Goal: Task Accomplishment & Management: Complete application form

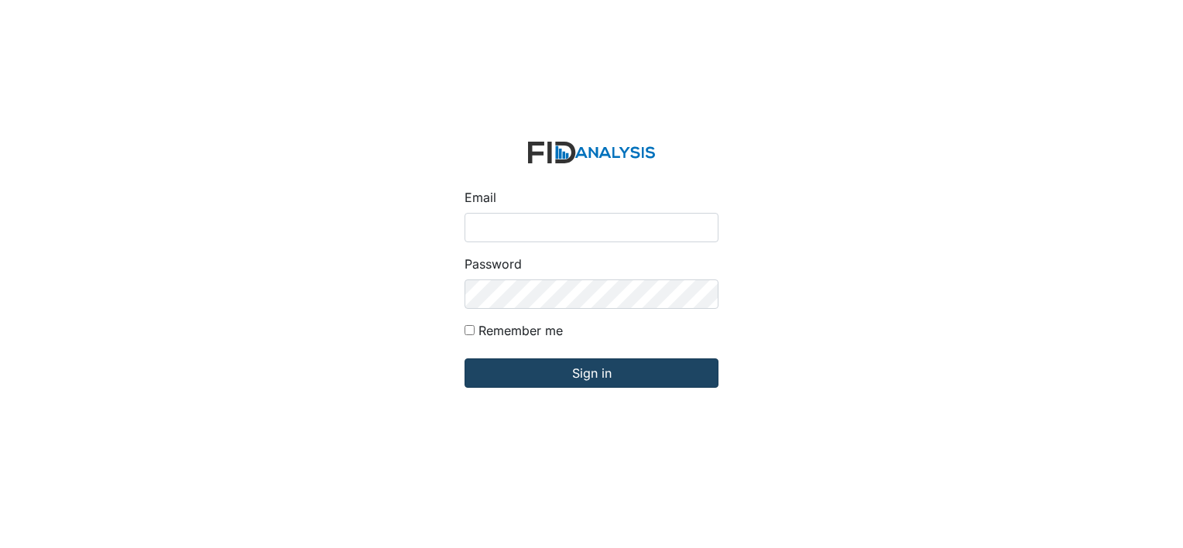
type input "[EMAIL_ADDRESS][DOMAIN_NAME]"
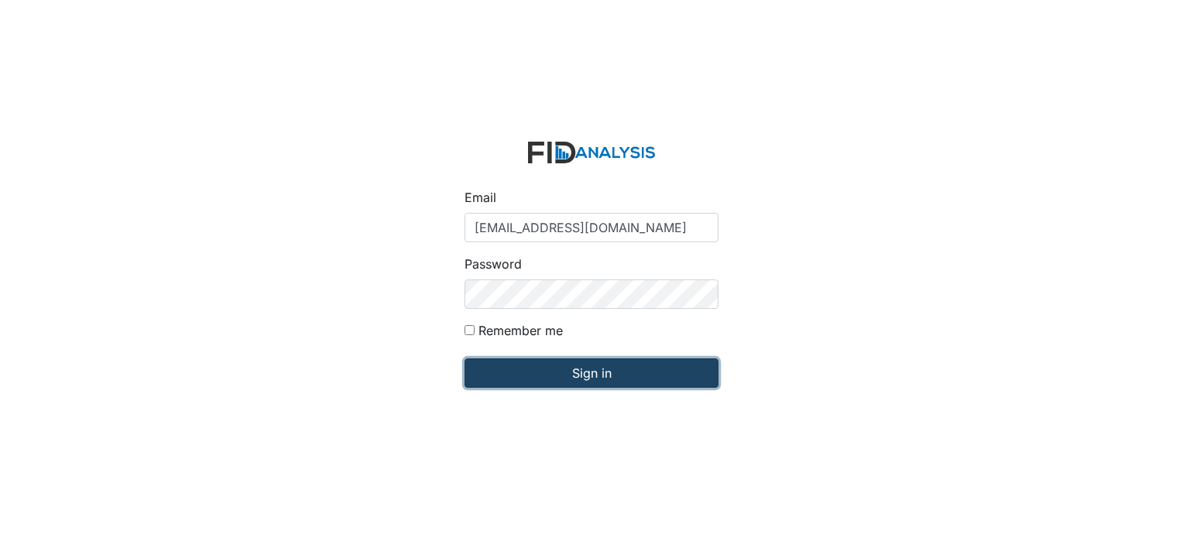
click at [589, 371] on input "Sign in" at bounding box center [591, 372] width 254 height 29
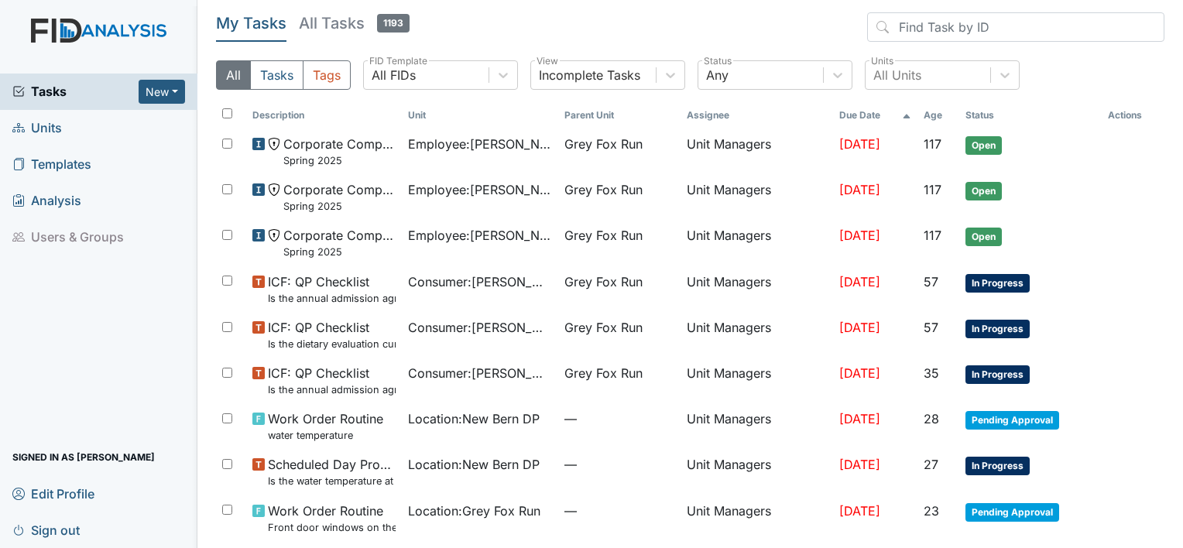
click at [59, 125] on span "Units" at bounding box center [37, 128] width 50 height 24
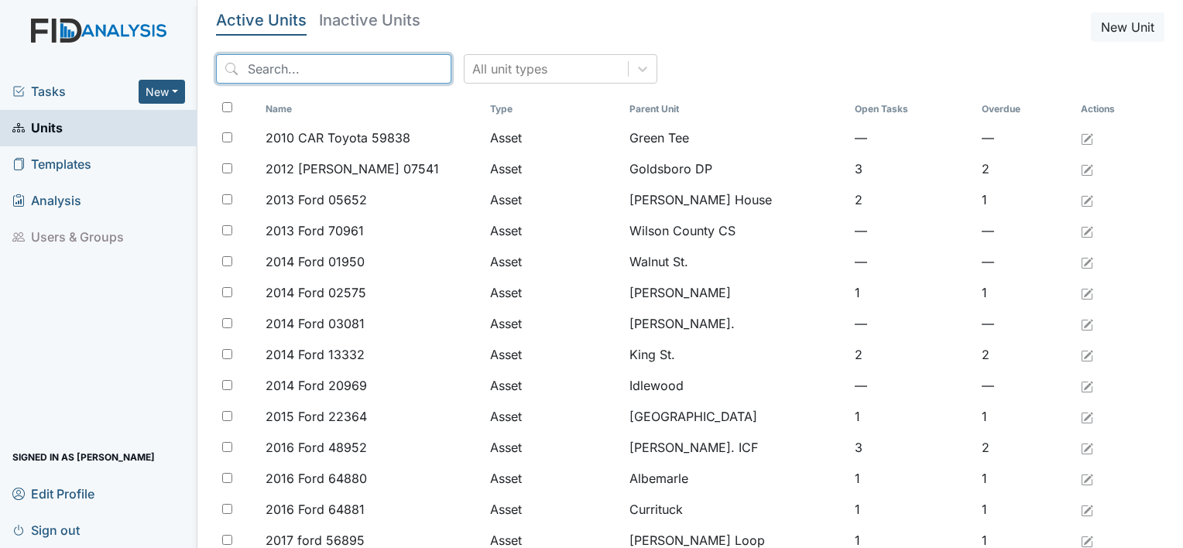
click at [290, 71] on input "search" at bounding box center [333, 68] width 235 height 29
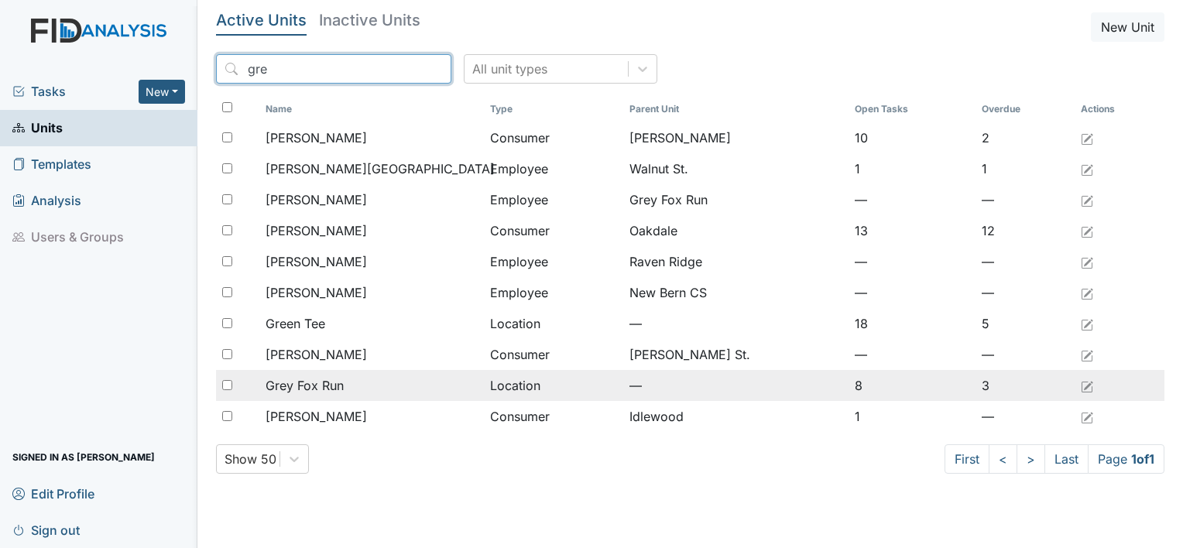
type input "gre"
click at [306, 387] on span "Grey Fox Run" at bounding box center [305, 385] width 78 height 19
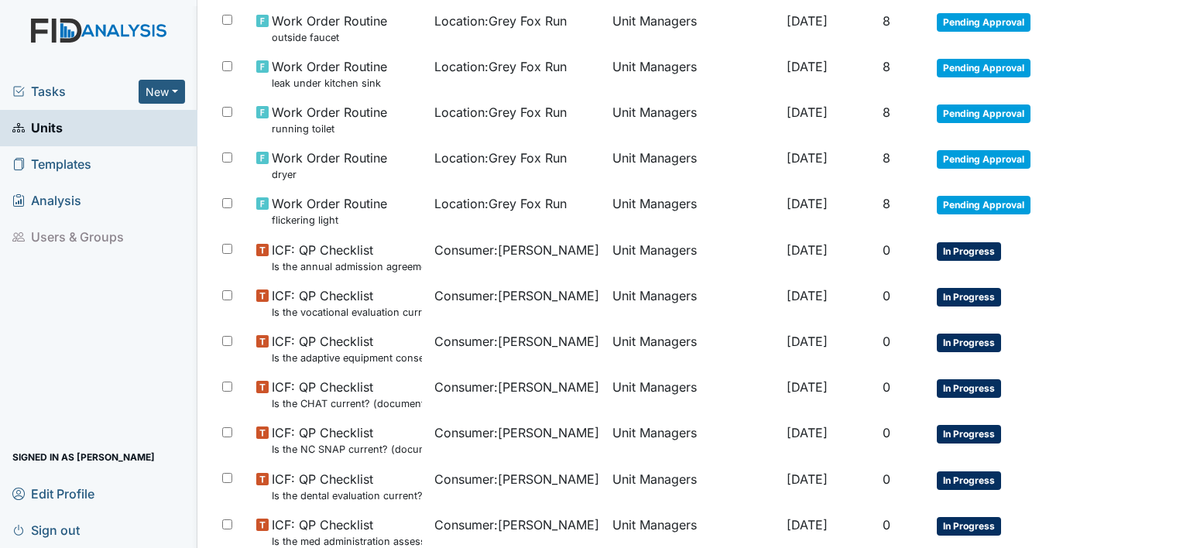
scroll to position [984, 0]
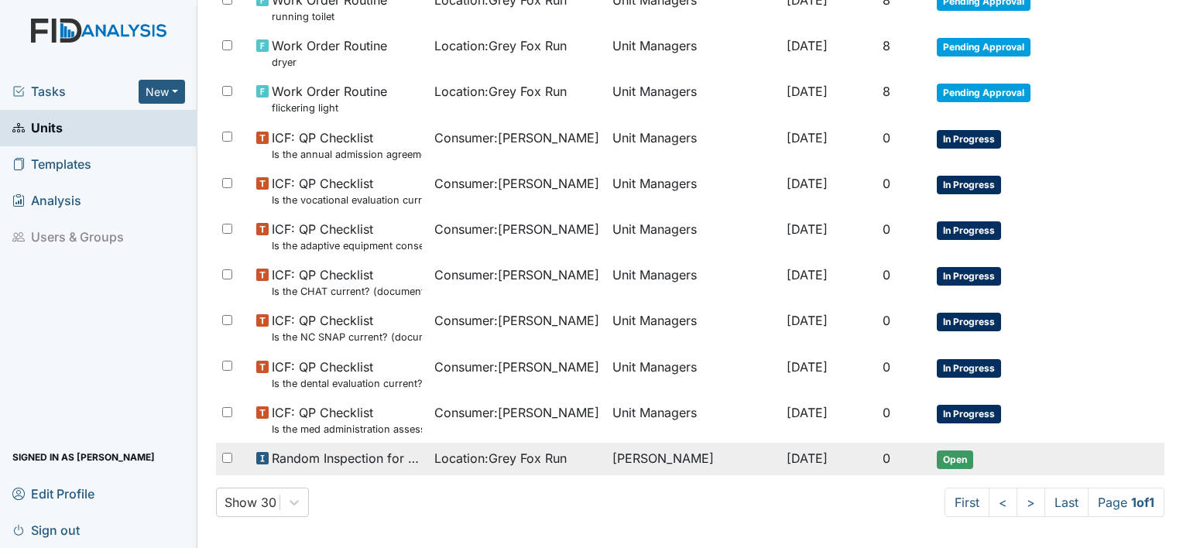
click at [780, 443] on td "Sep 10, 2025" at bounding box center [828, 459] width 96 height 33
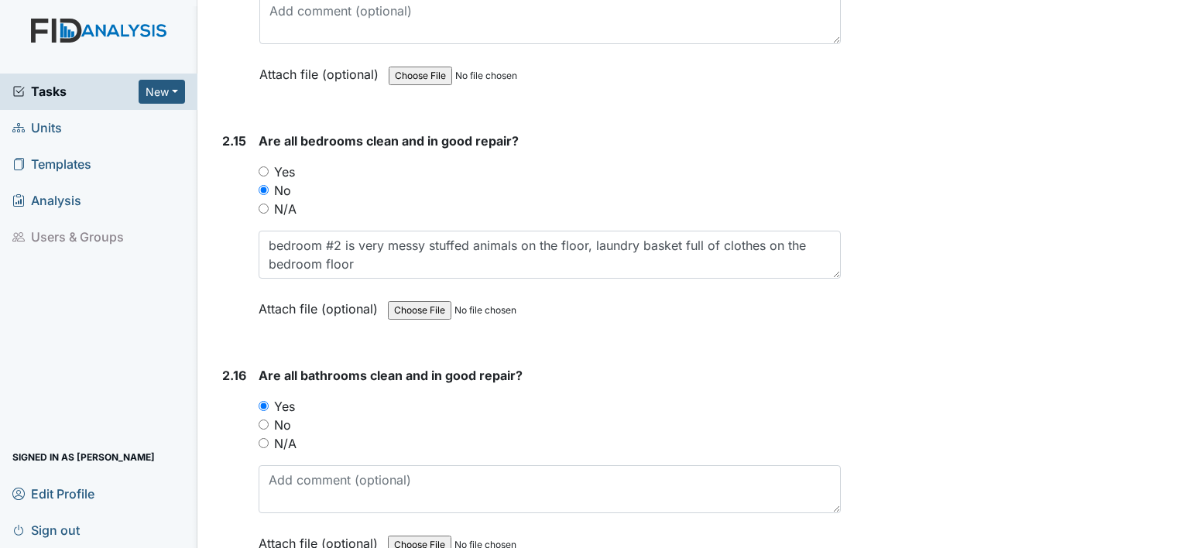
scroll to position [4571, 0]
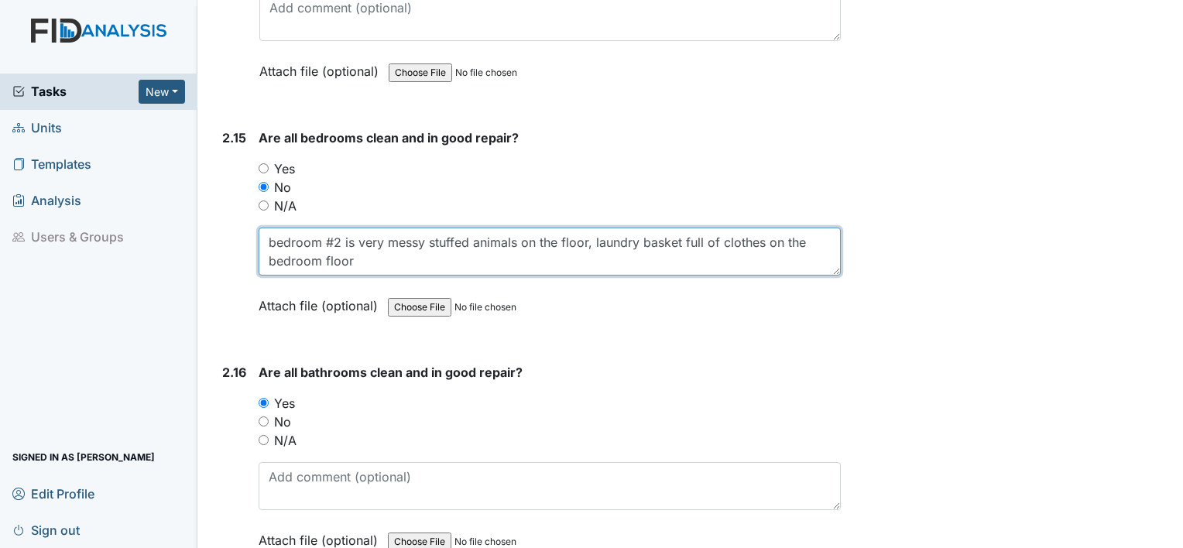
click at [372, 242] on textarea "bedroom #2 is very messy stuffed animals on the floor, laundry basket full of c…" at bounding box center [550, 252] width 582 height 48
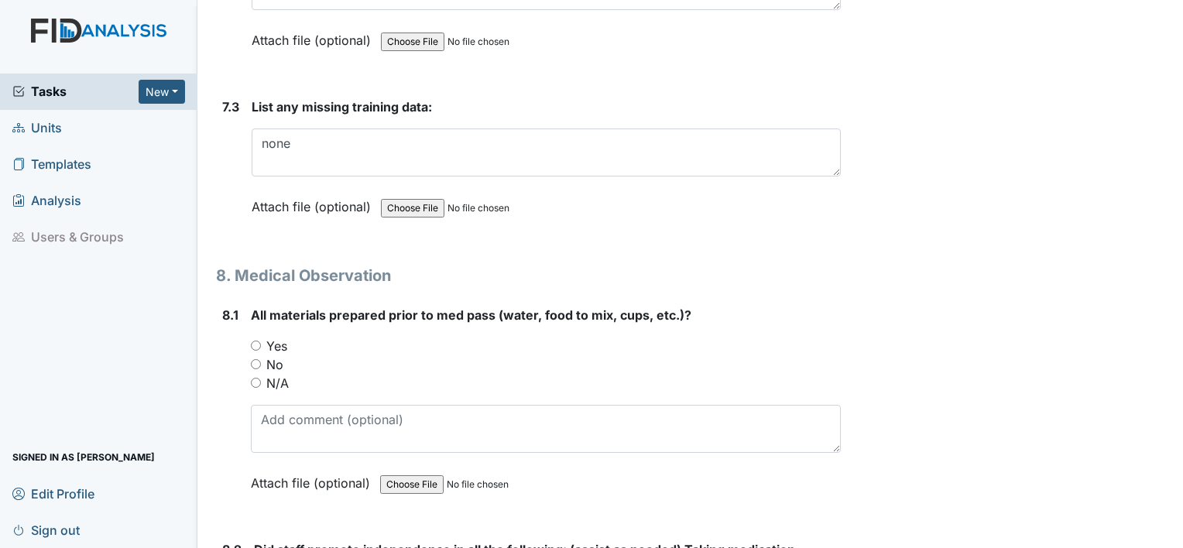
scroll to position [12162, 0]
type textarea "bedroom #2 is very messy stuffed animals on the floor, laundry basket full of c…"
click at [257, 340] on input "Yes" at bounding box center [256, 345] width 10 height 10
radio input "true"
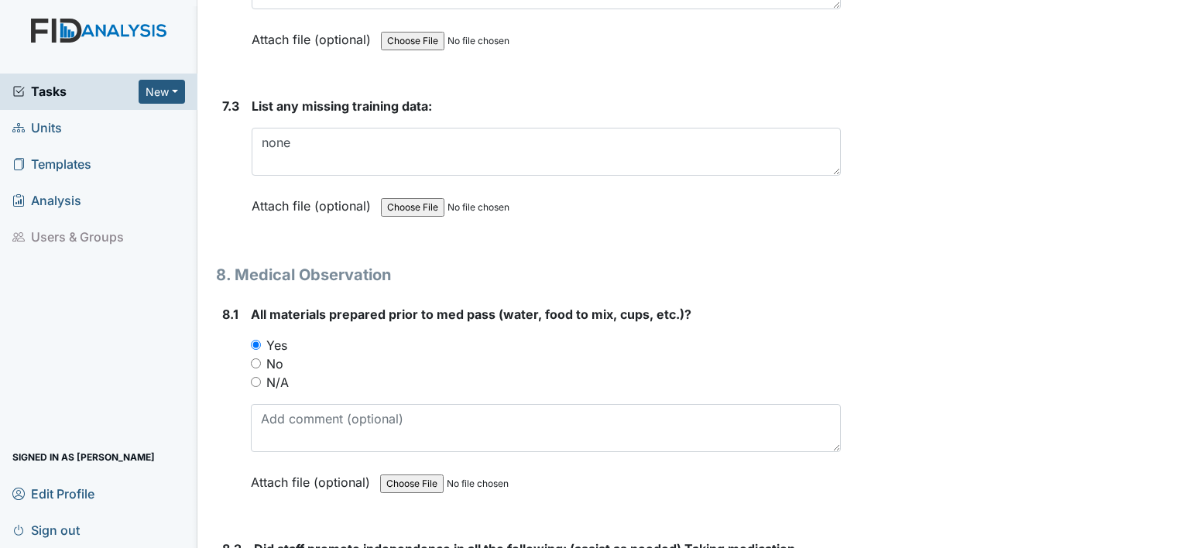
radio input "true"
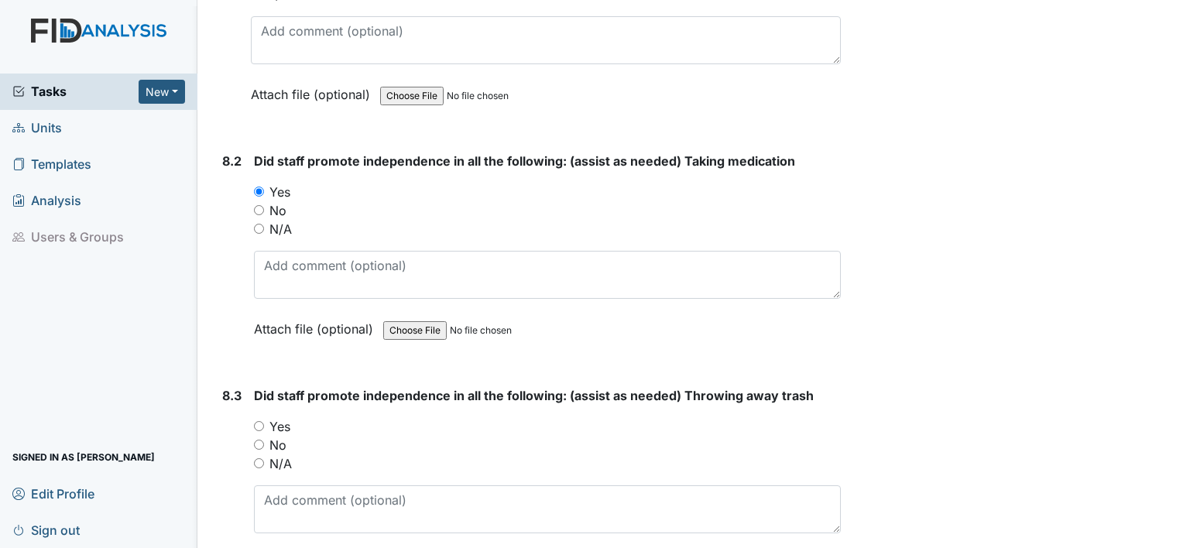
scroll to position [12553, 0]
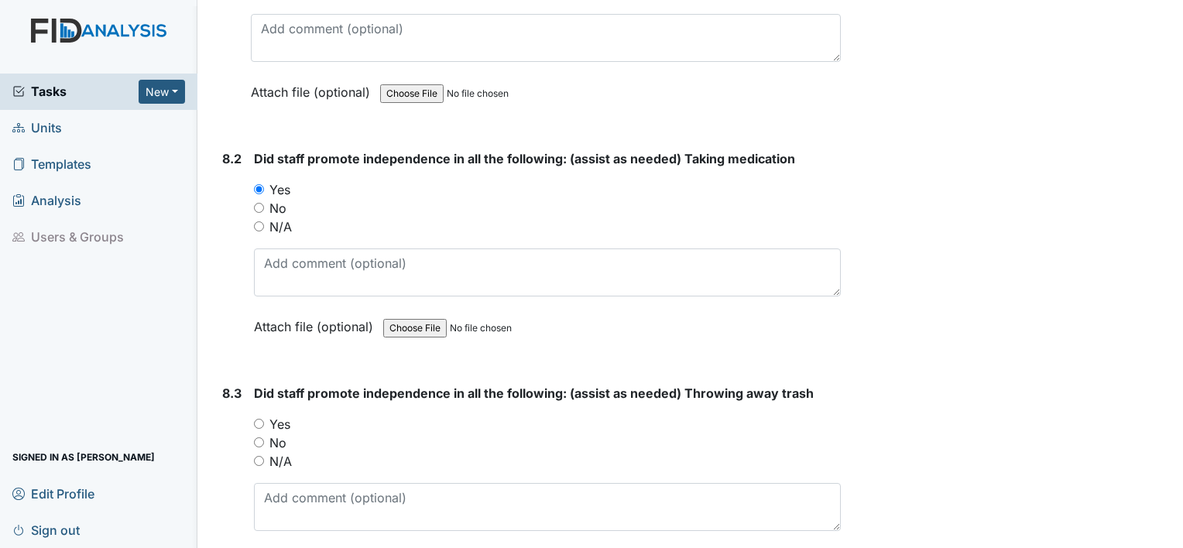
click at [255, 419] on input "Yes" at bounding box center [259, 424] width 10 height 10
radio input "true"
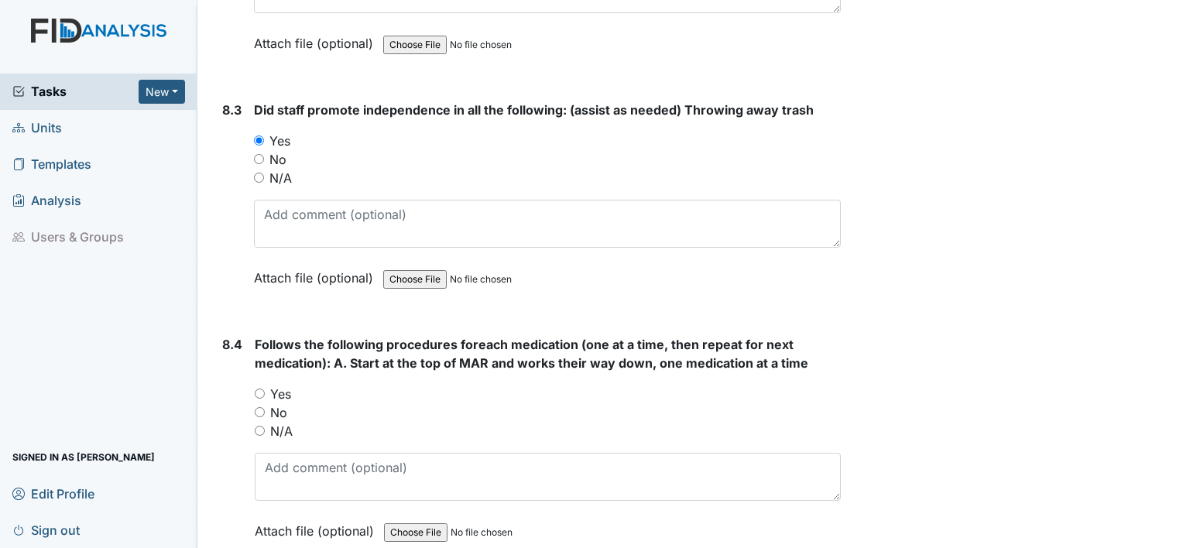
scroll to position [12847, 0]
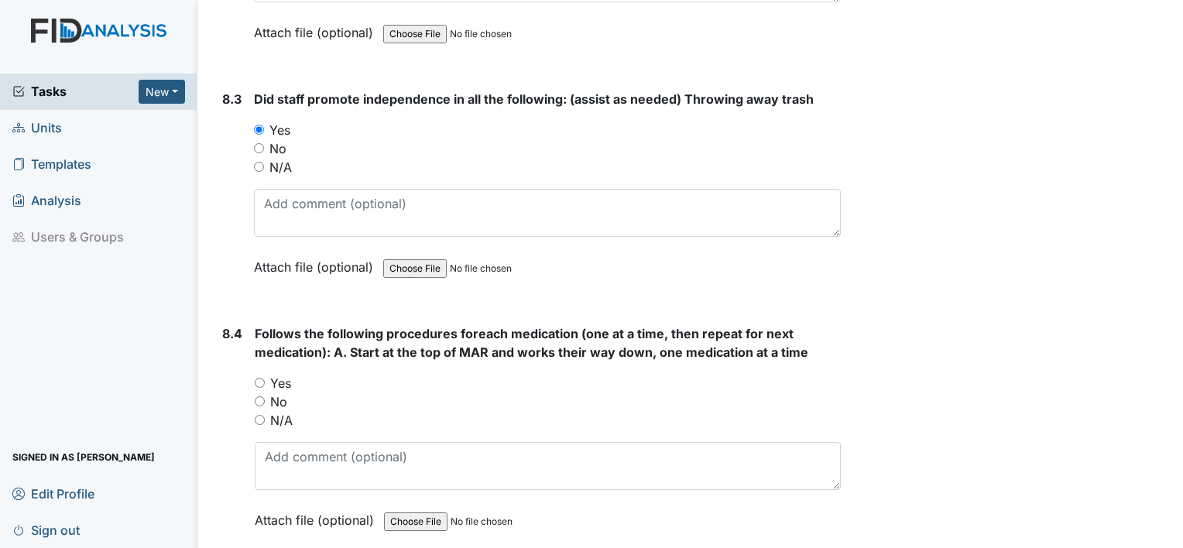
click at [259, 378] on input "Yes" at bounding box center [260, 383] width 10 height 10
radio input "true"
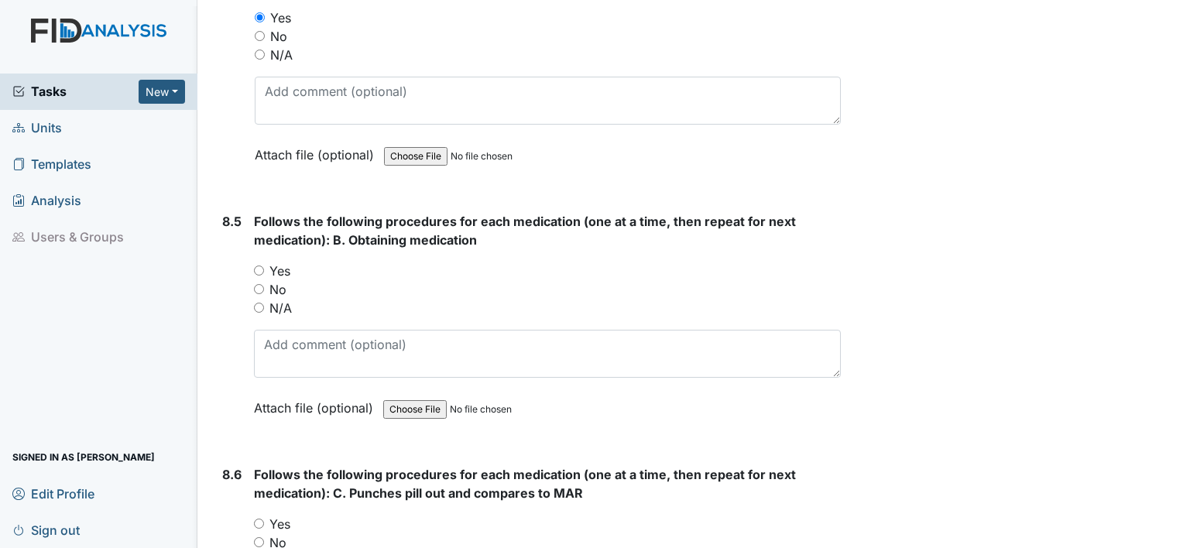
scroll to position [13216, 0]
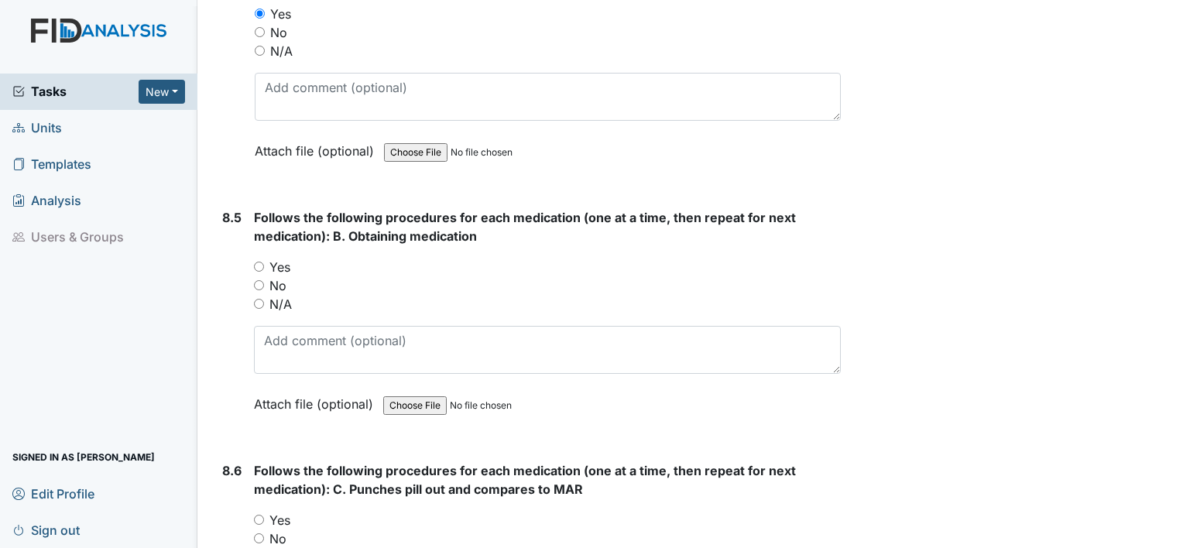
click at [255, 262] on input "Yes" at bounding box center [259, 267] width 10 height 10
radio input "true"
click at [260, 515] on input "Yes" at bounding box center [259, 520] width 10 height 10
radio input "true"
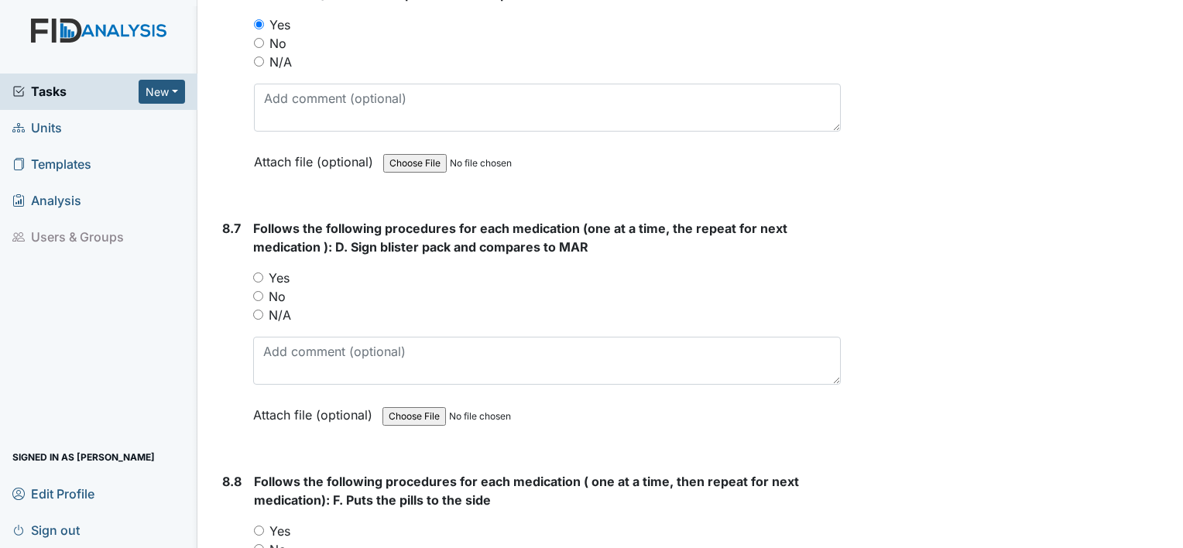
scroll to position [13718, 0]
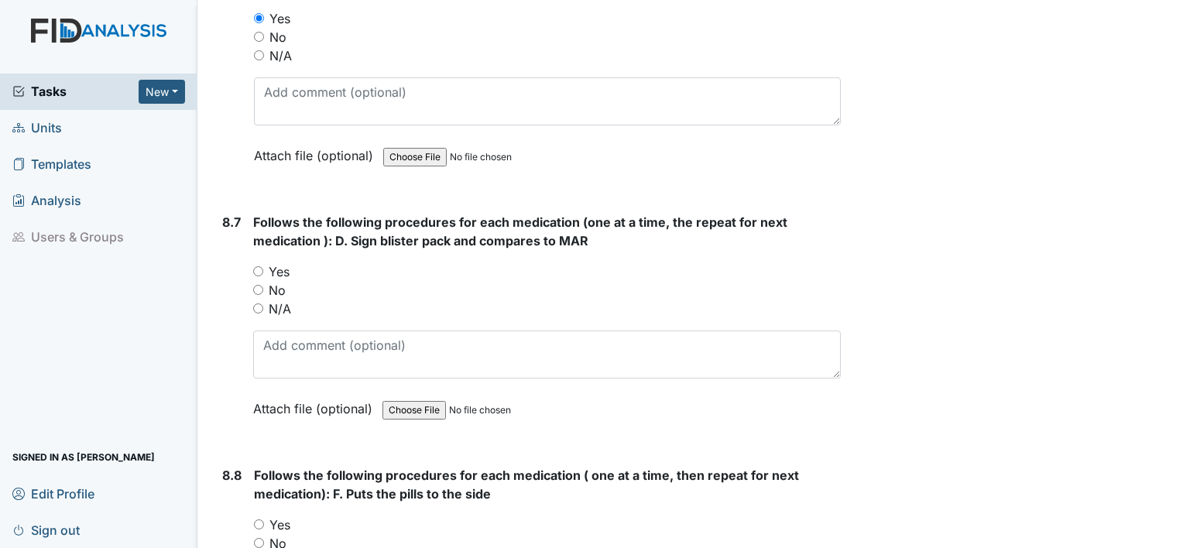
click at [254, 266] on input "Yes" at bounding box center [258, 271] width 10 height 10
radio input "true"
click at [261, 519] on input "Yes" at bounding box center [259, 524] width 10 height 10
radio input "true"
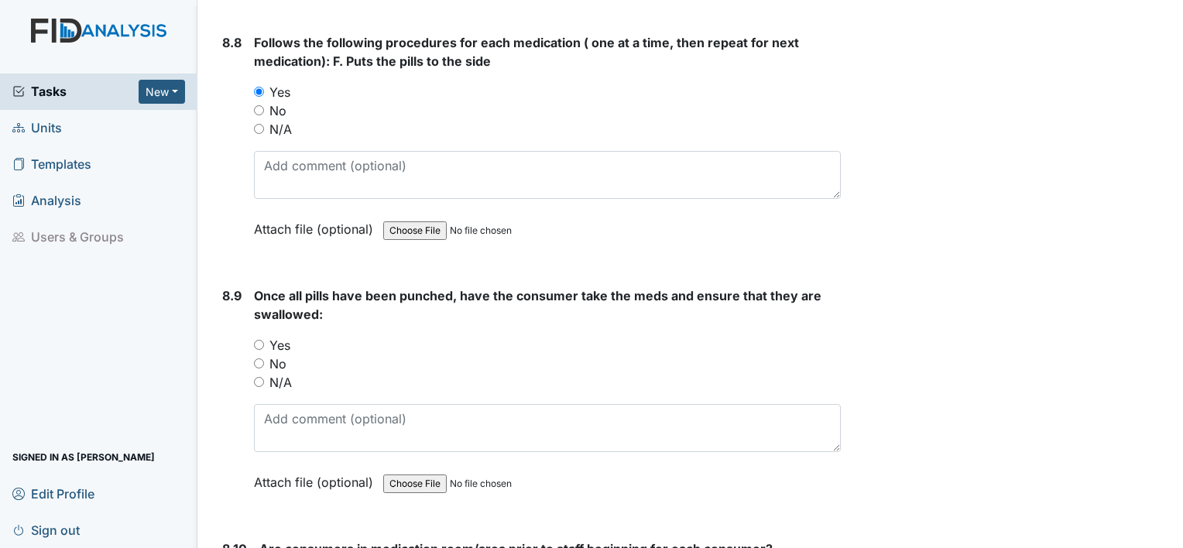
scroll to position [14156, 0]
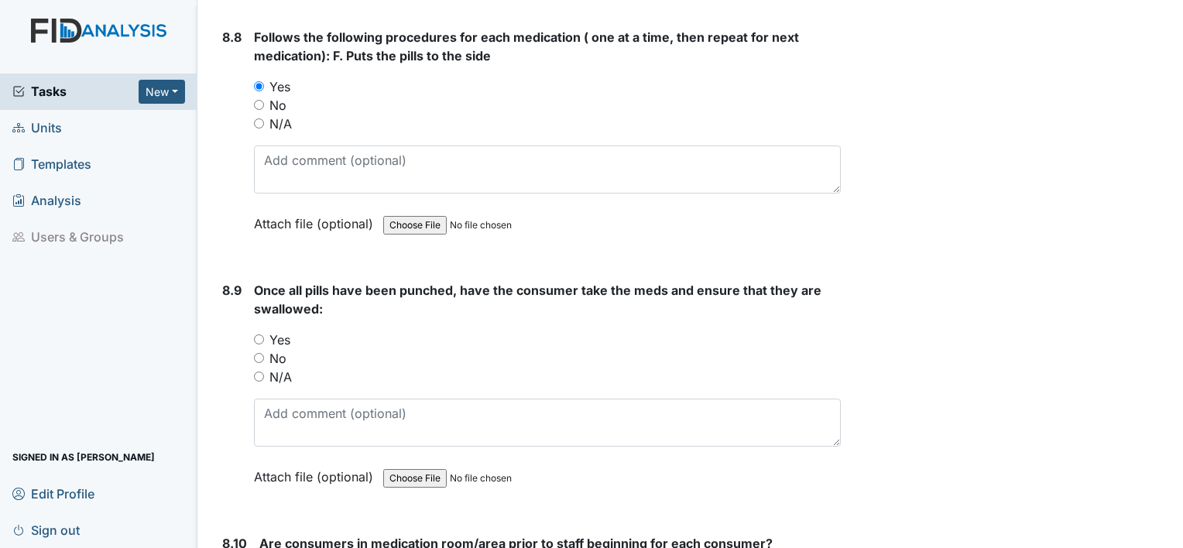
click at [257, 334] on input "Yes" at bounding box center [259, 339] width 10 height 10
radio input "true"
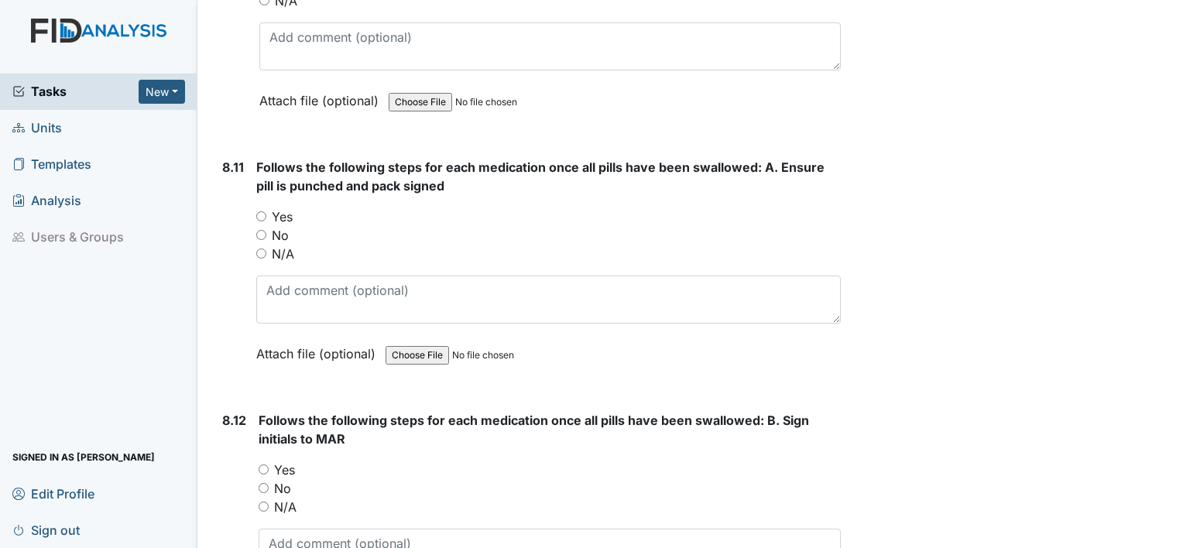
scroll to position [14767, 0]
click at [260, 211] on input "Yes" at bounding box center [261, 216] width 10 height 10
radio input "true"
click at [263, 464] on input "Yes" at bounding box center [264, 469] width 10 height 10
radio input "true"
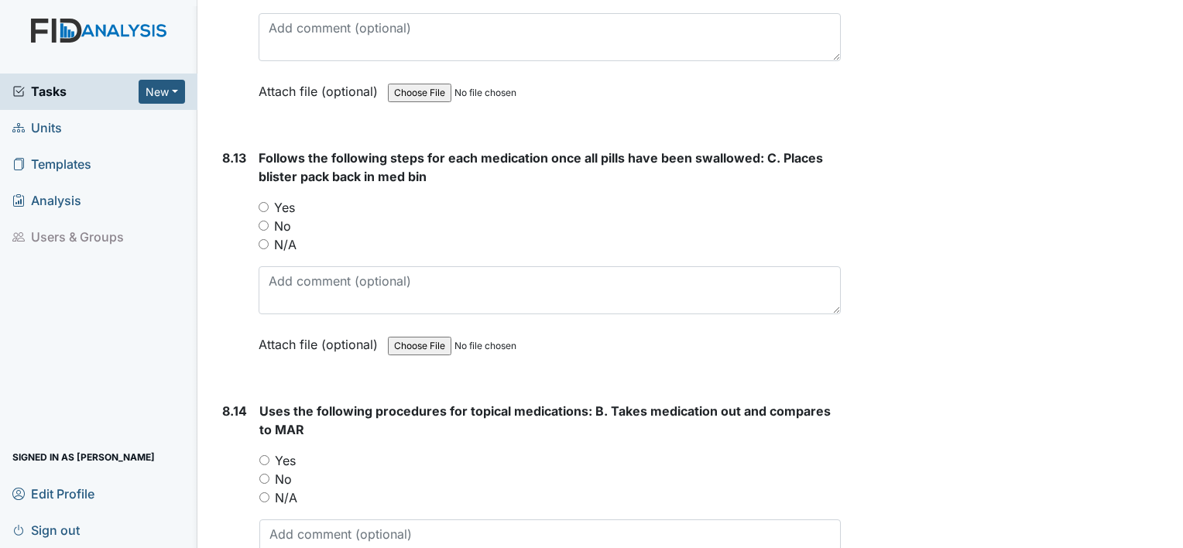
scroll to position [15284, 0]
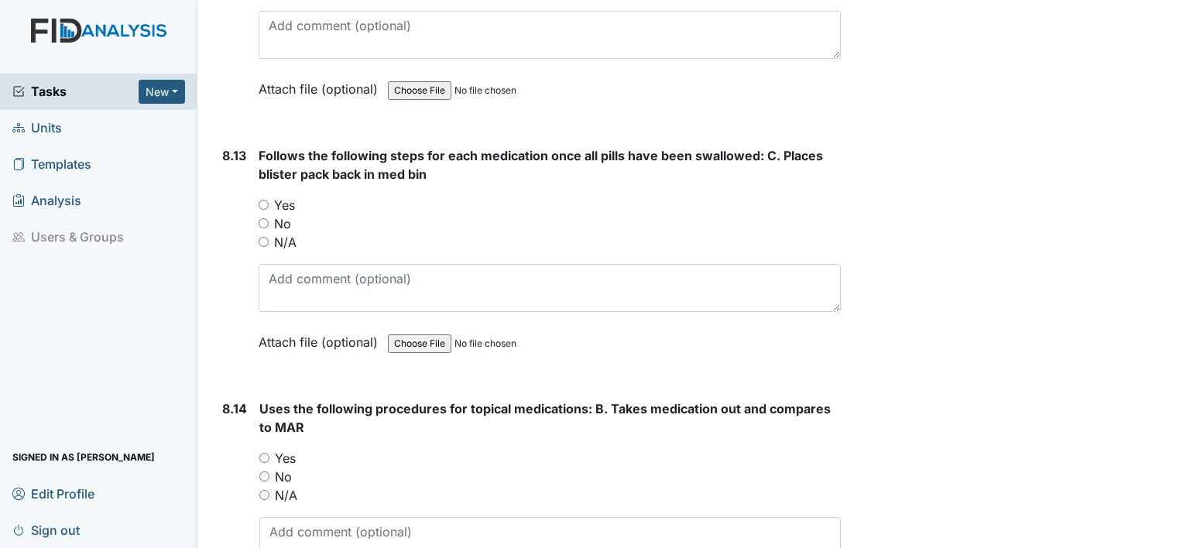
click at [261, 200] on input "Yes" at bounding box center [264, 205] width 10 height 10
radio input "true"
click at [264, 453] on input "Yes" at bounding box center [264, 458] width 10 height 10
radio input "true"
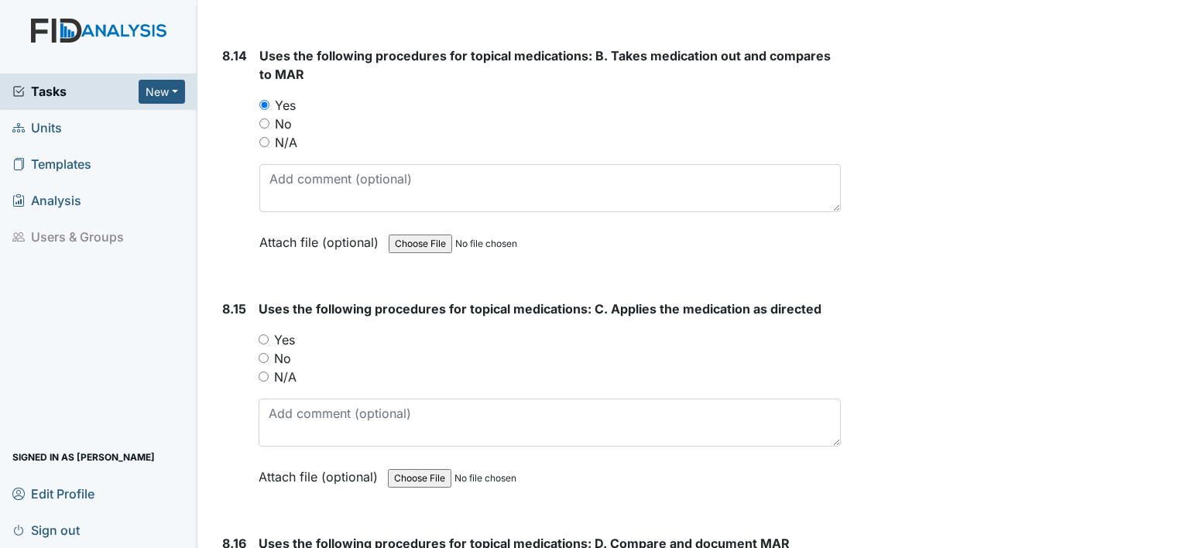
scroll to position [15647, 0]
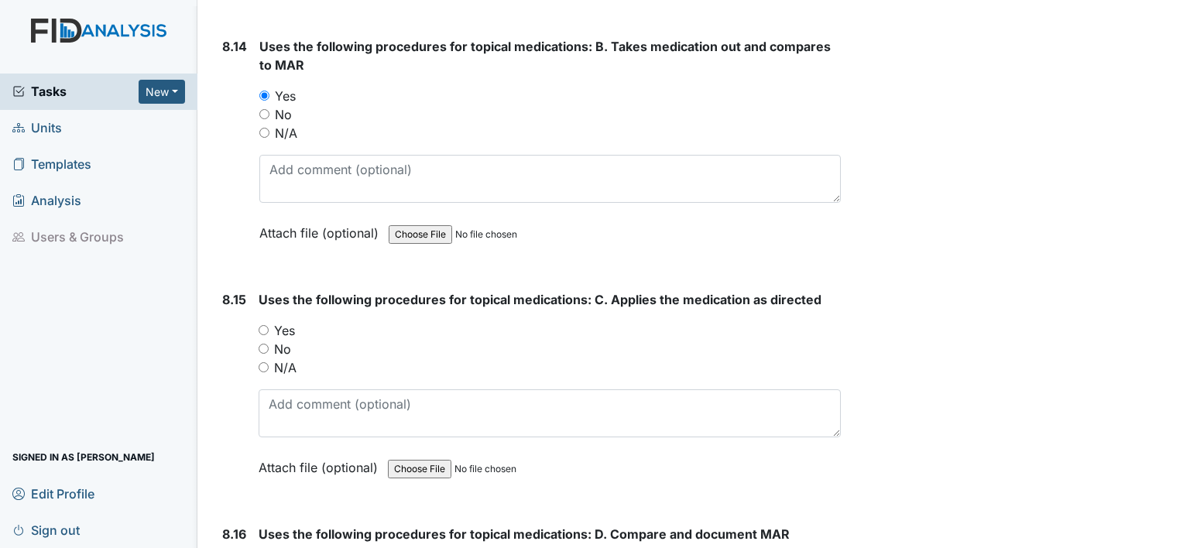
click at [266, 325] on input "Yes" at bounding box center [264, 330] width 10 height 10
radio input "true"
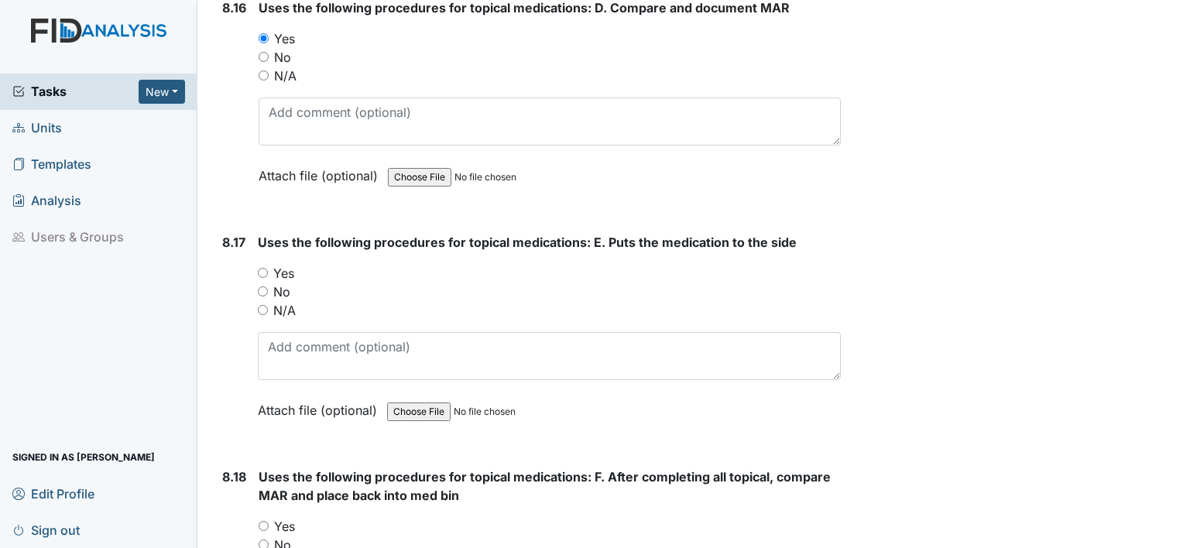
scroll to position [16197, 0]
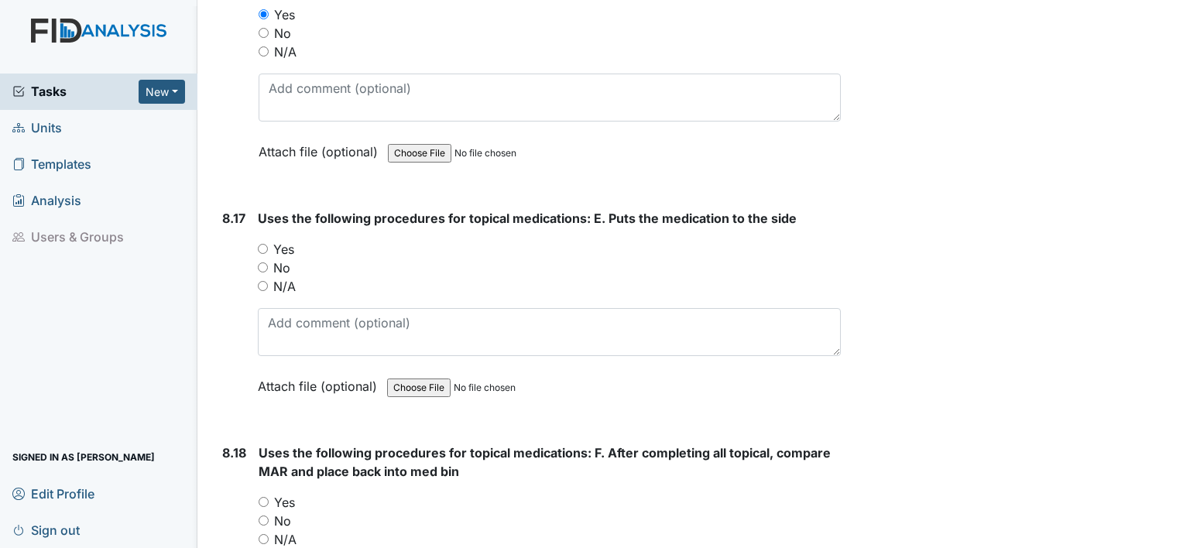
click at [259, 244] on input "Yes" at bounding box center [263, 249] width 10 height 10
radio input "true"
click at [260, 534] on input "N/A" at bounding box center [264, 539] width 10 height 10
radio input "true"
click at [262, 281] on input "N/A" at bounding box center [263, 286] width 10 height 10
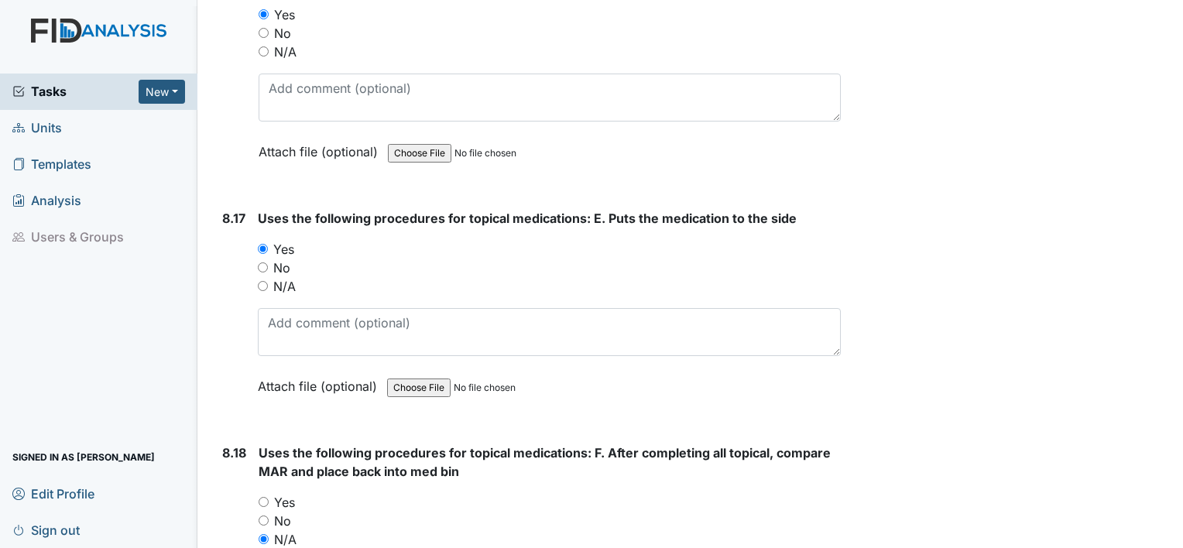
radio input "true"
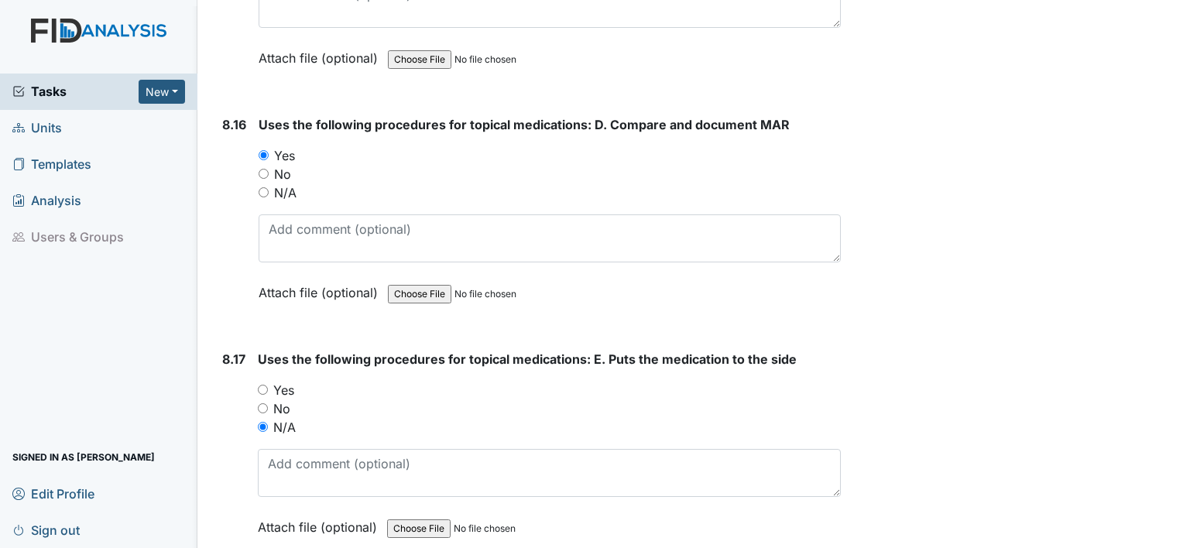
scroll to position [16045, 0]
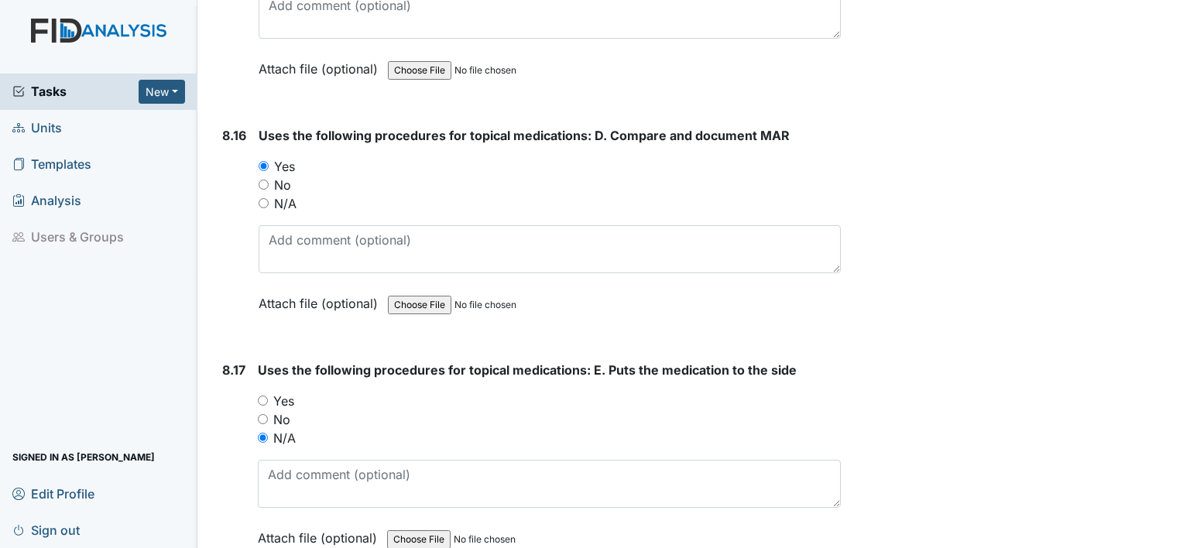
click at [260, 198] on input "N/A" at bounding box center [264, 203] width 10 height 10
radio input "true"
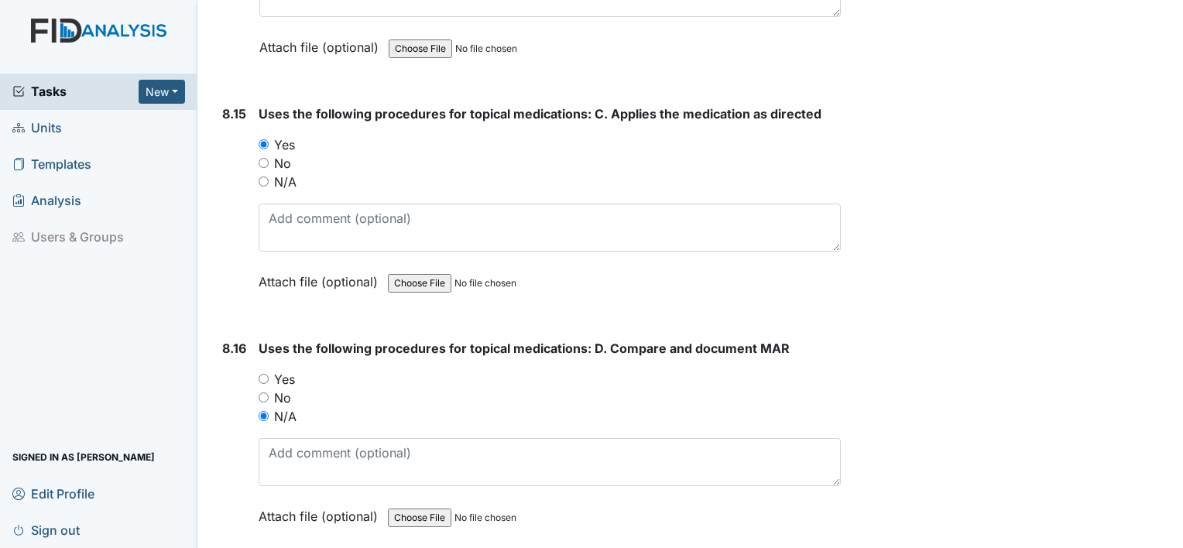
scroll to position [15827, 0]
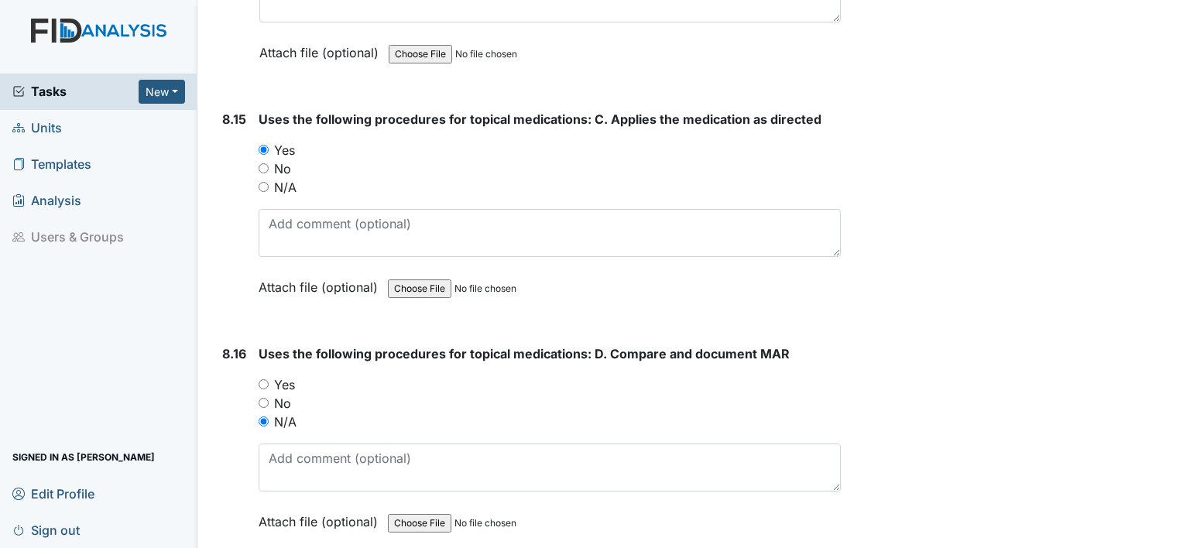
click at [262, 182] on input "N/A" at bounding box center [264, 187] width 10 height 10
radio input "true"
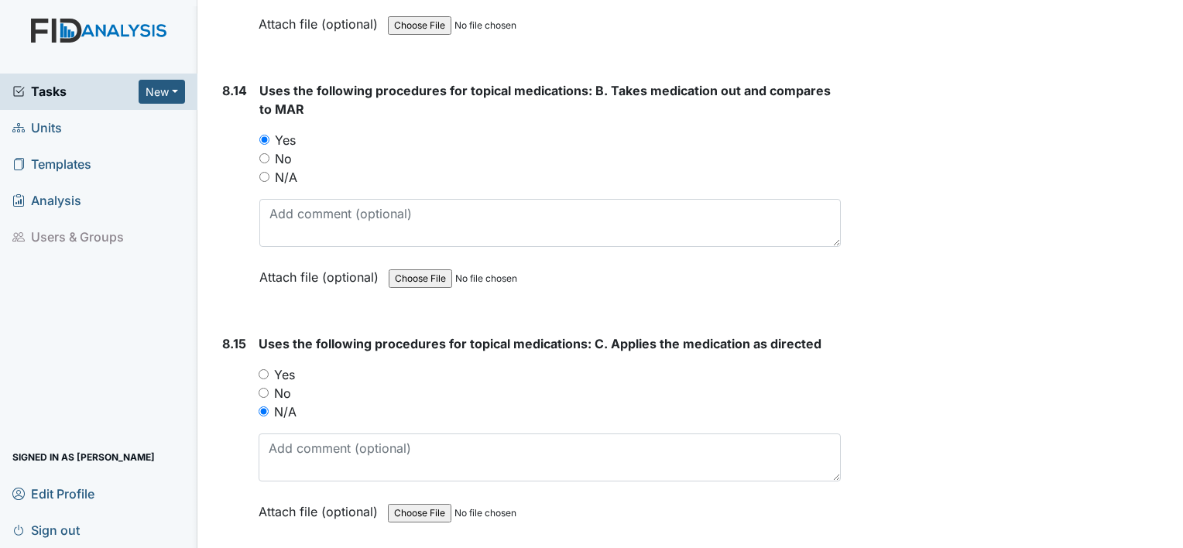
scroll to position [15600, 0]
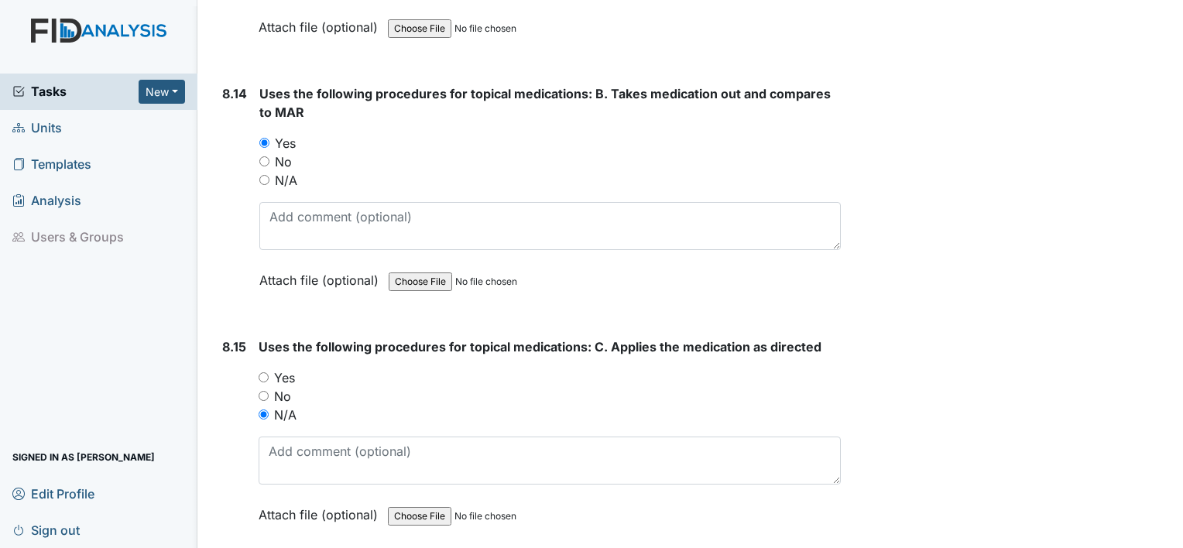
click at [263, 175] on input "N/A" at bounding box center [264, 180] width 10 height 10
radio input "true"
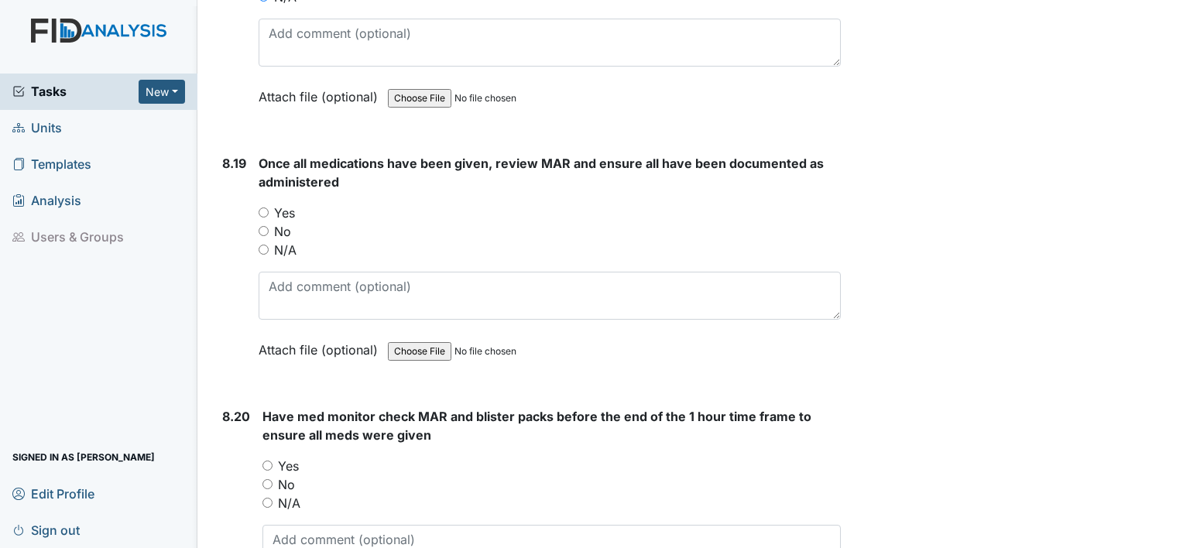
scroll to position [16740, 0]
click at [260, 207] on input "Yes" at bounding box center [264, 212] width 10 height 10
radio input "true"
click at [268, 461] on input "Yes" at bounding box center [267, 466] width 10 height 10
radio input "true"
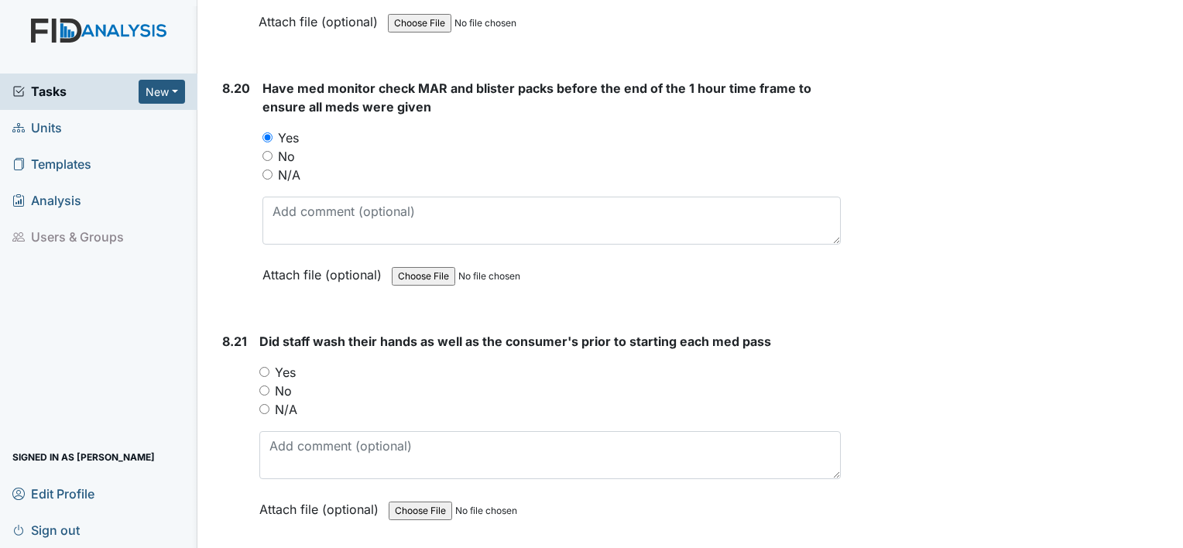
scroll to position [17069, 0]
click at [266, 366] on input "Yes" at bounding box center [264, 371] width 10 height 10
radio input "true"
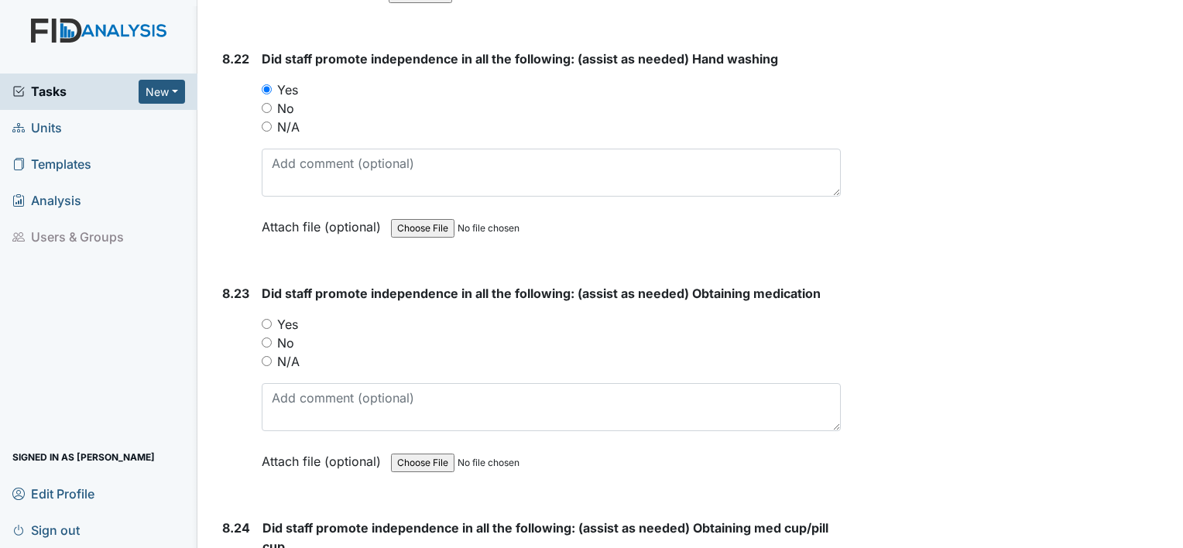
scroll to position [17588, 0]
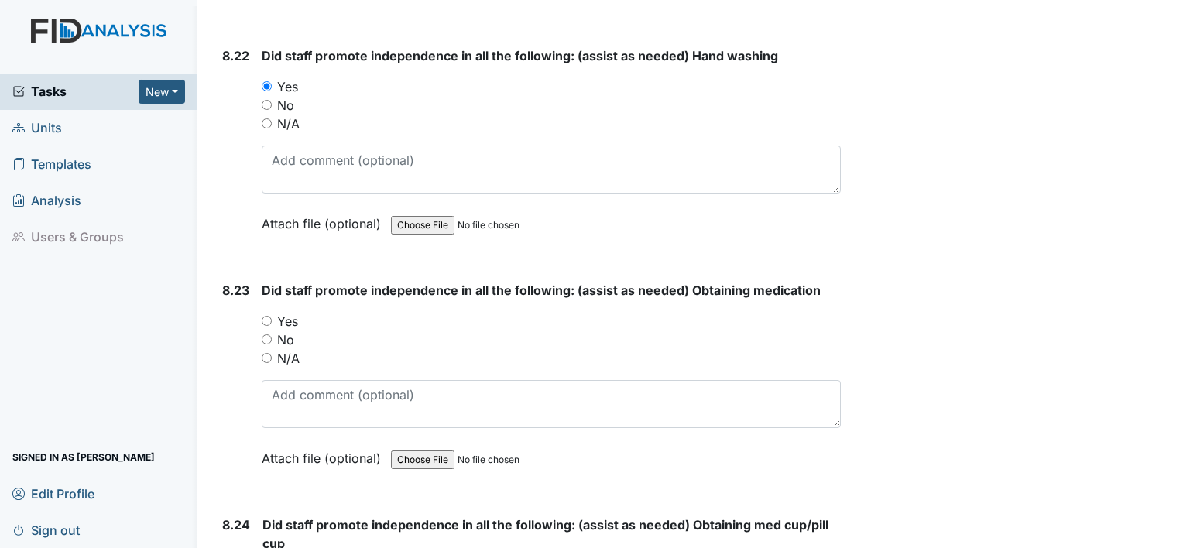
click at [265, 316] on input "Yes" at bounding box center [267, 321] width 10 height 10
radio input "true"
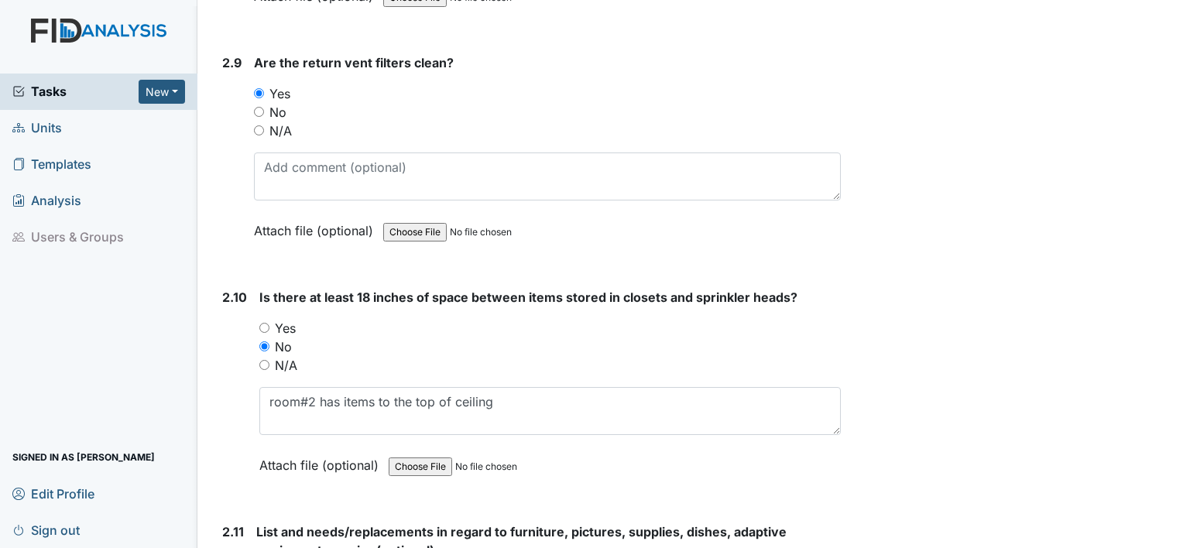
scroll to position [0, 0]
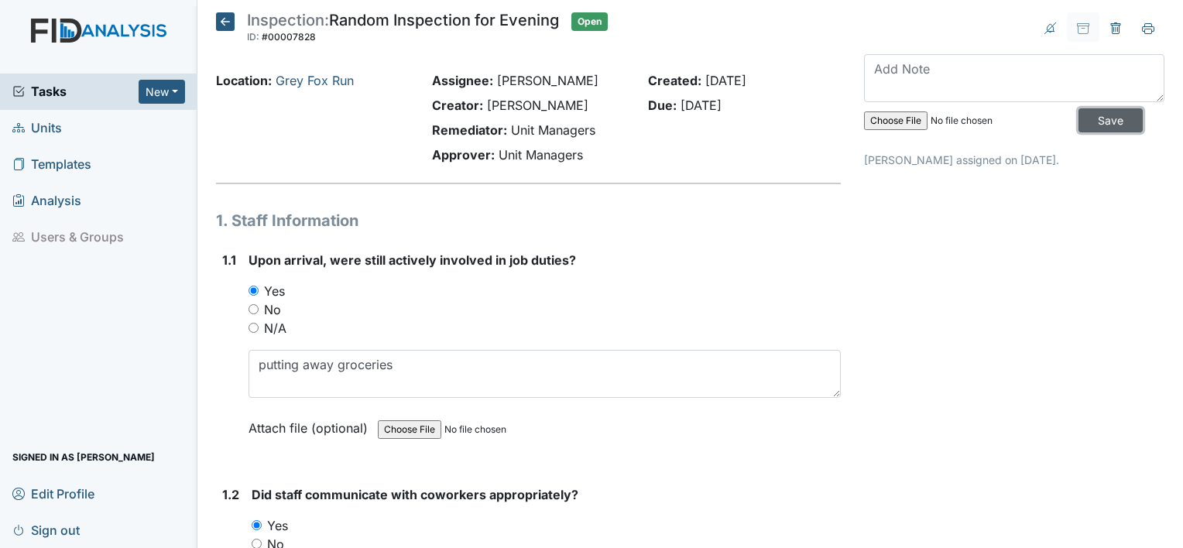
click at [1097, 118] on input "Save" at bounding box center [1110, 120] width 64 height 24
click at [64, 531] on span "Sign out" at bounding box center [45, 530] width 67 height 24
